Goal: Information Seeking & Learning: Learn about a topic

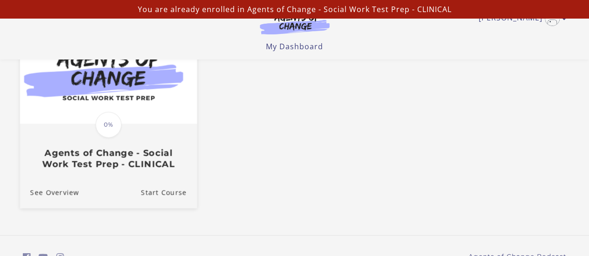
scroll to position [93, 0]
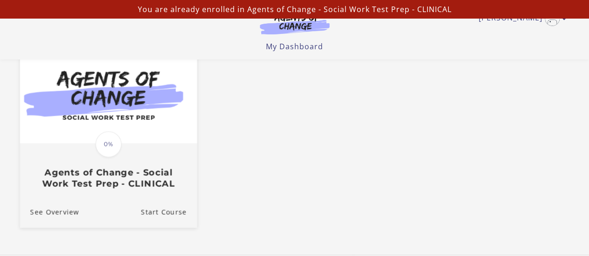
click at [59, 188] on h3 "Agents of Change - Social Work Test Prep - CLINICAL" at bounding box center [108, 178] width 156 height 21
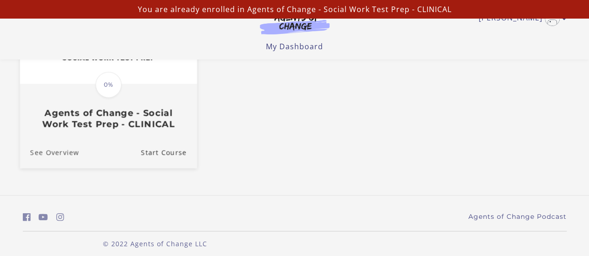
click at [62, 159] on link "See Overview" at bounding box center [49, 152] width 59 height 31
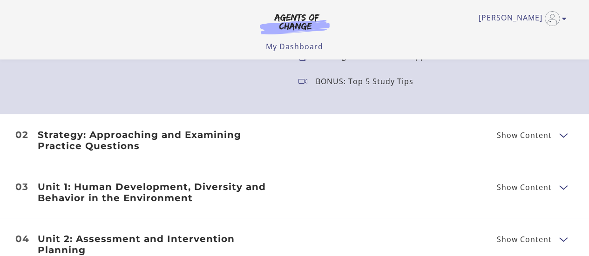
scroll to position [1070, 0]
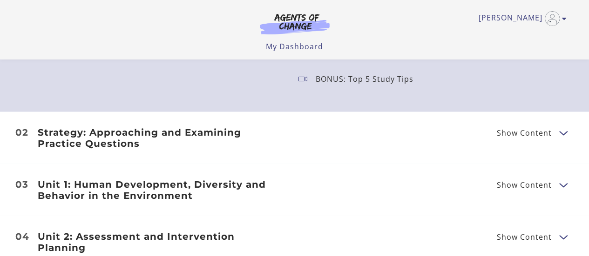
click at [121, 141] on h3 "Strategy: Approaching and Examining Practice Questions" at bounding box center [161, 138] width 246 height 22
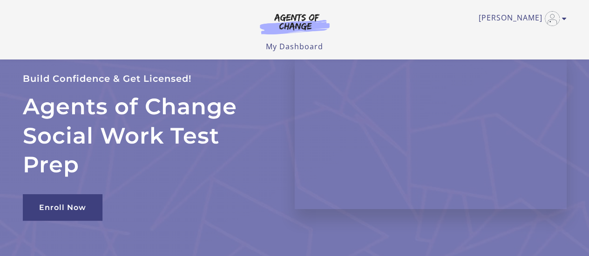
scroll to position [0, 0]
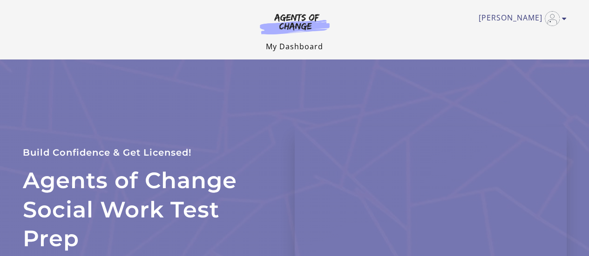
click at [292, 51] on link "My Dashboard" at bounding box center [294, 46] width 57 height 10
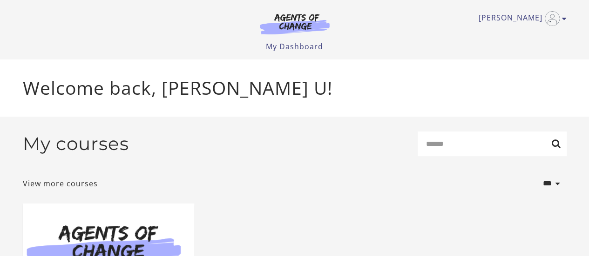
click at [298, 20] on img at bounding box center [294, 23] width 89 height 21
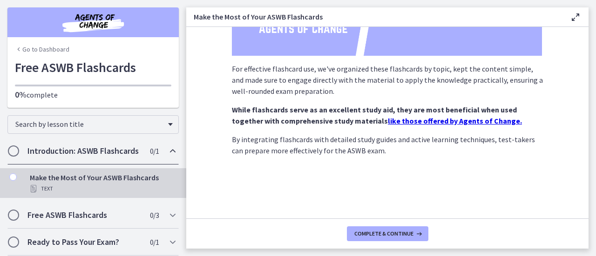
scroll to position [202, 0]
click at [98, 221] on h2 "Free ASWB Flashcards" at bounding box center [84, 215] width 114 height 11
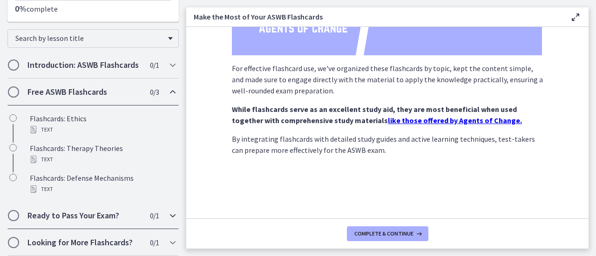
scroll to position [93, 0]
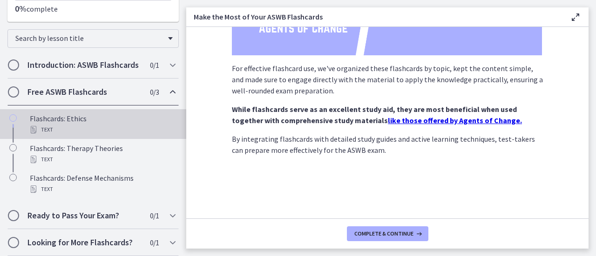
click at [98, 131] on div "Text" at bounding box center [102, 129] width 145 height 11
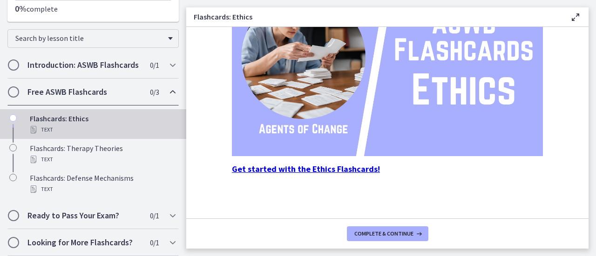
scroll to position [166, 0]
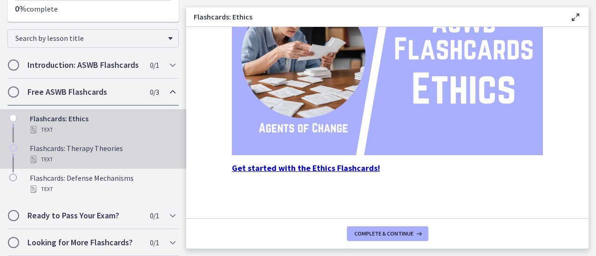
click at [114, 153] on div "Flashcards: Therapy Theories Text" at bounding box center [102, 154] width 145 height 22
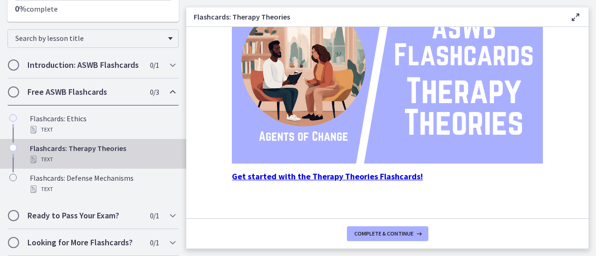
scroll to position [166, 0]
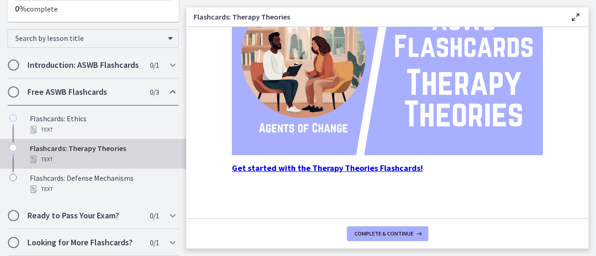
click at [332, 172] on strong "Get started with the Therapy Theories Flashcards!" at bounding box center [327, 168] width 191 height 11
click at [331, 169] on strong "Get started with the Therapy Theories Flashcards!" at bounding box center [327, 168] width 191 height 11
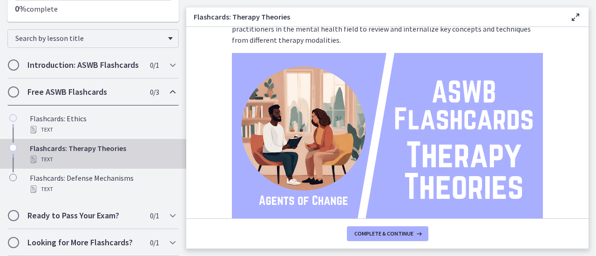
scroll to position [0, 0]
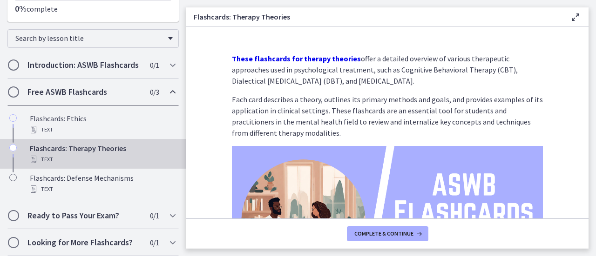
click at [317, 58] on strong "These flashcards for therapy theories" at bounding box center [296, 58] width 129 height 9
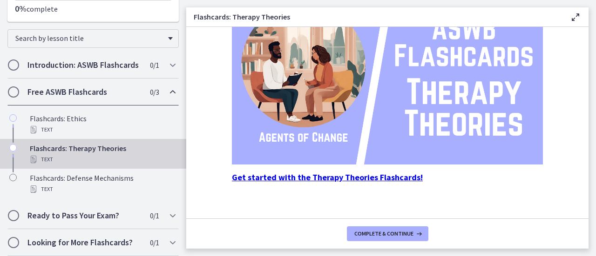
scroll to position [166, 0]
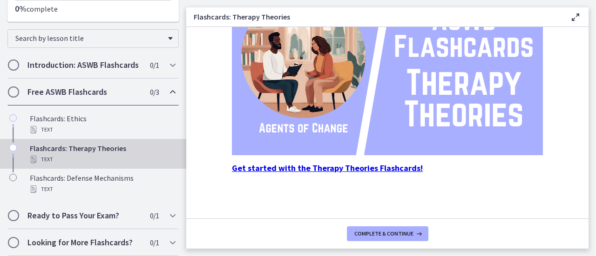
click at [384, 168] on strong "Get started with the Therapy Theories Flashcards!" at bounding box center [327, 168] width 191 height 11
